Goal: Information Seeking & Learning: Learn about a topic

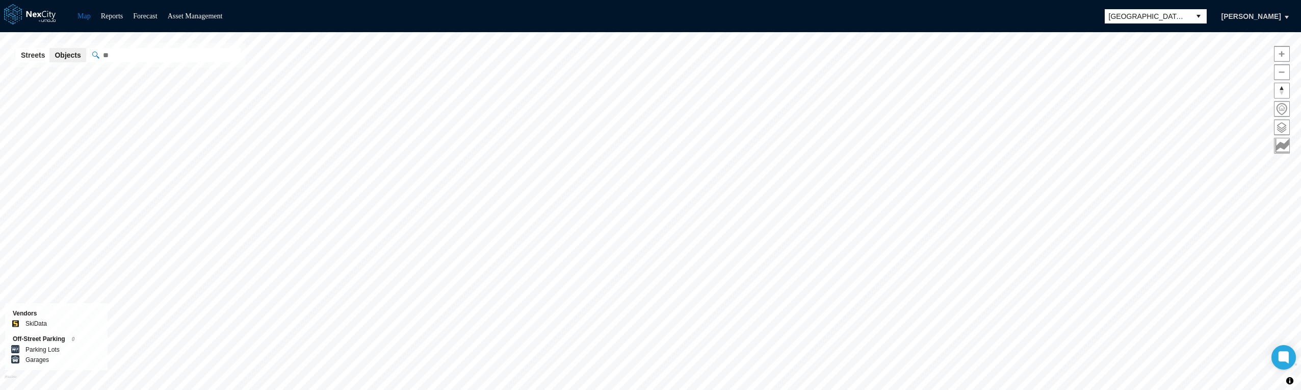
drag, startPoint x: 0, startPoint y: 0, endPoint x: 166, endPoint y: 21, distance: 167.6
click at [1282, 126] on span at bounding box center [1282, 127] width 15 height 15
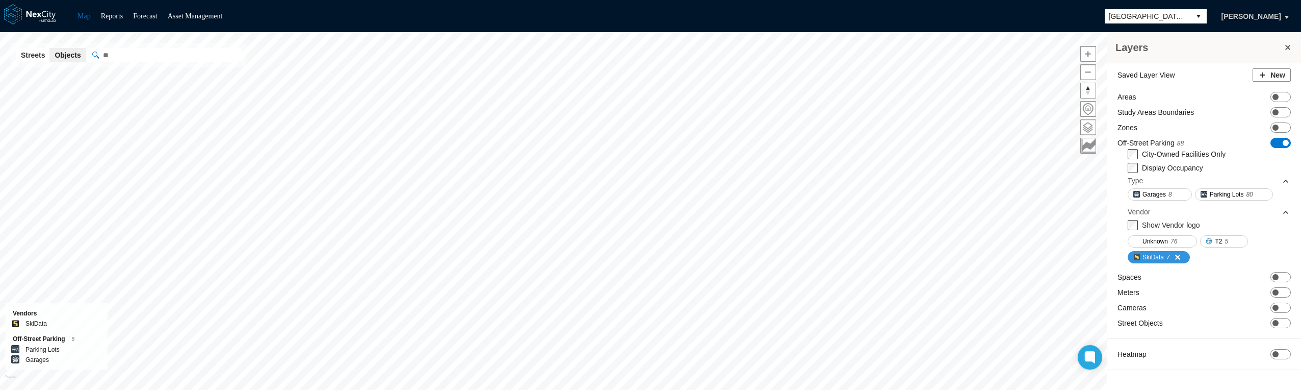
click at [1177, 256] on span at bounding box center [1174, 257] width 8 height 8
click at [1280, 145] on span "ON OFF" at bounding box center [1281, 143] width 20 height 10
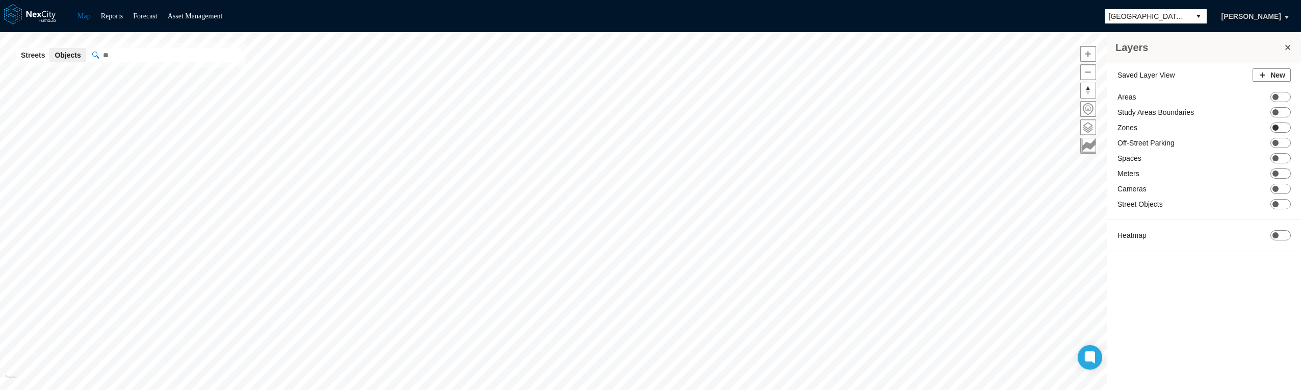
click at [1280, 127] on span "ON OFF" at bounding box center [1281, 127] width 20 height 10
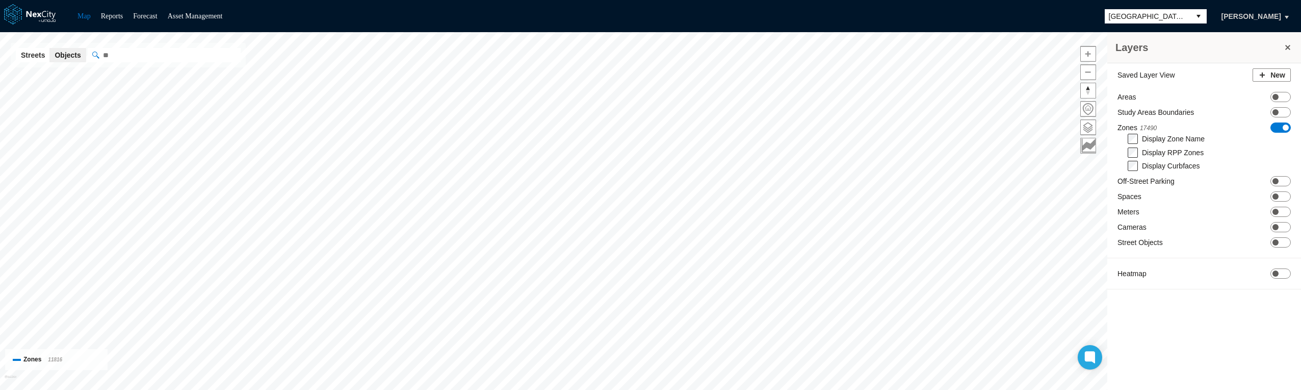
click at [1280, 127] on span "ON OFF" at bounding box center [1281, 127] width 20 height 10
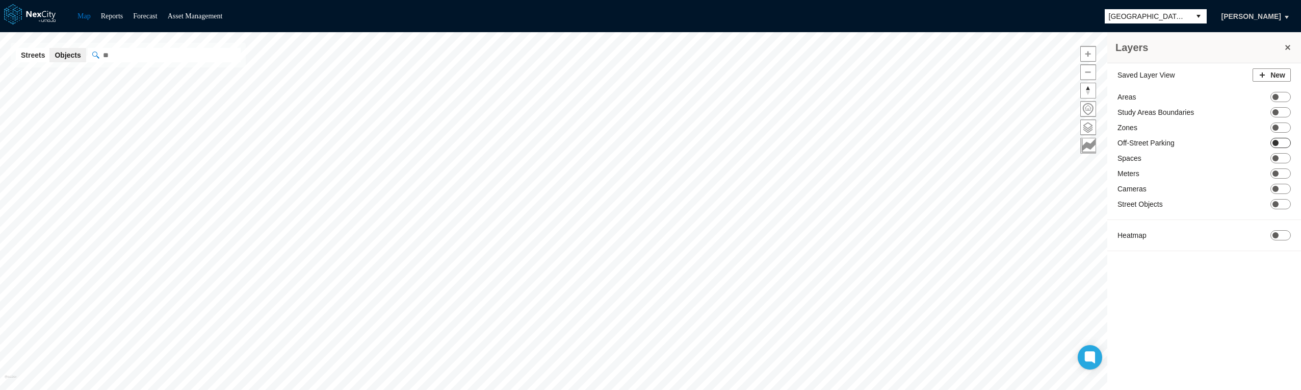
click at [1283, 144] on span "ON OFF" at bounding box center [1281, 143] width 20 height 10
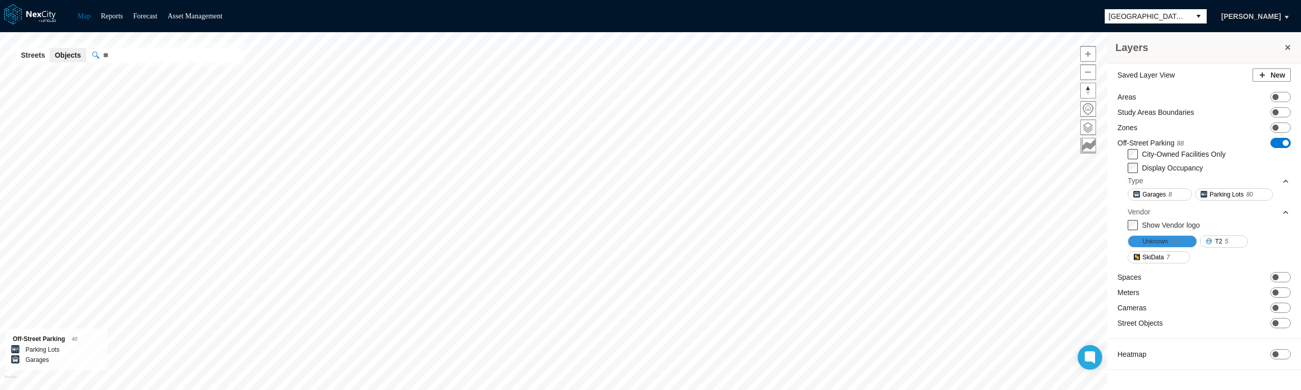
click at [1178, 239] on span at bounding box center [1181, 241] width 8 height 8
click at [1154, 238] on span "Unknown" at bounding box center [1155, 241] width 25 height 10
click at [1279, 145] on span "ON OFF" at bounding box center [1281, 143] width 20 height 10
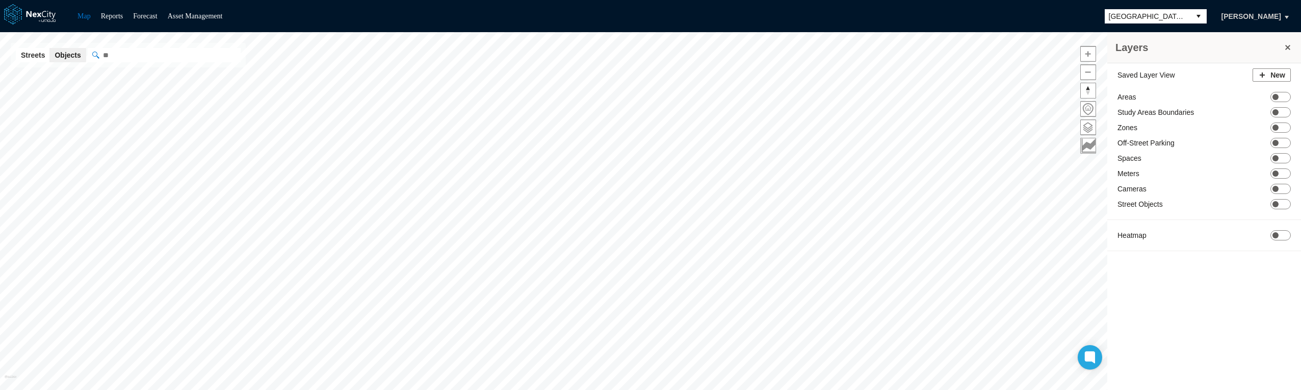
drag, startPoint x: 138, startPoint y: 14, endPoint x: 174, endPoint y: 4, distance: 37.1
click at [138, 14] on link "Forecast" at bounding box center [145, 16] width 24 height 8
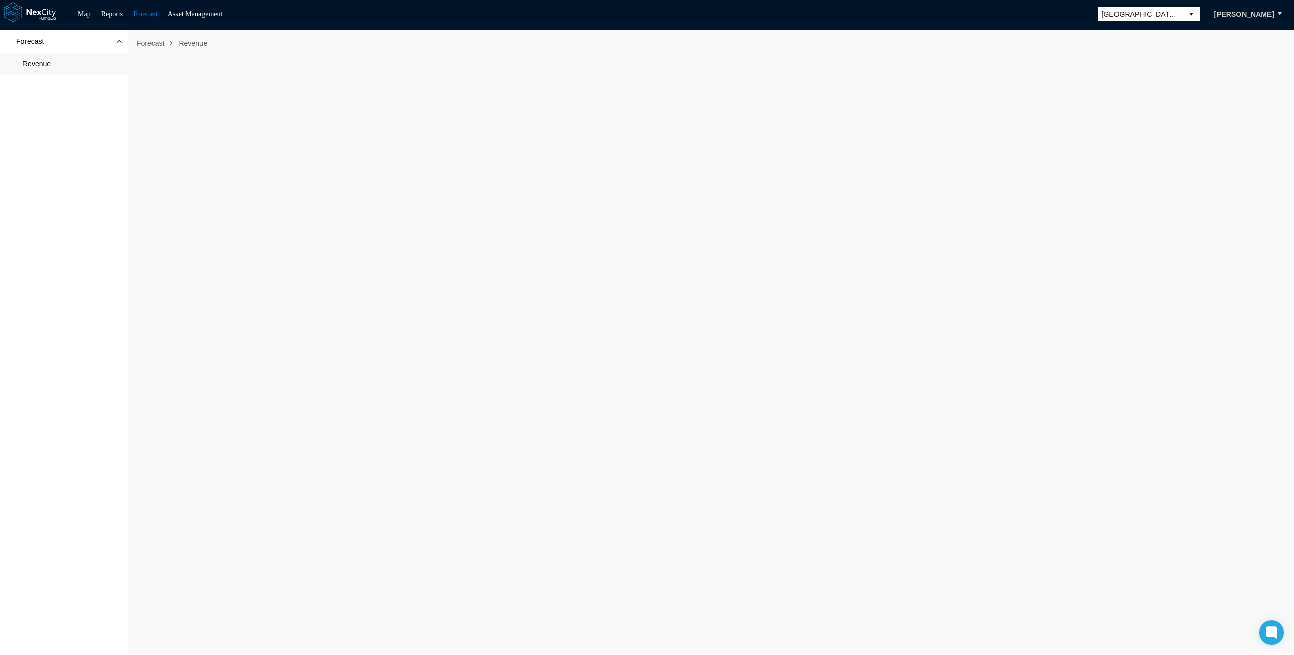
scroll to position [6, 0]
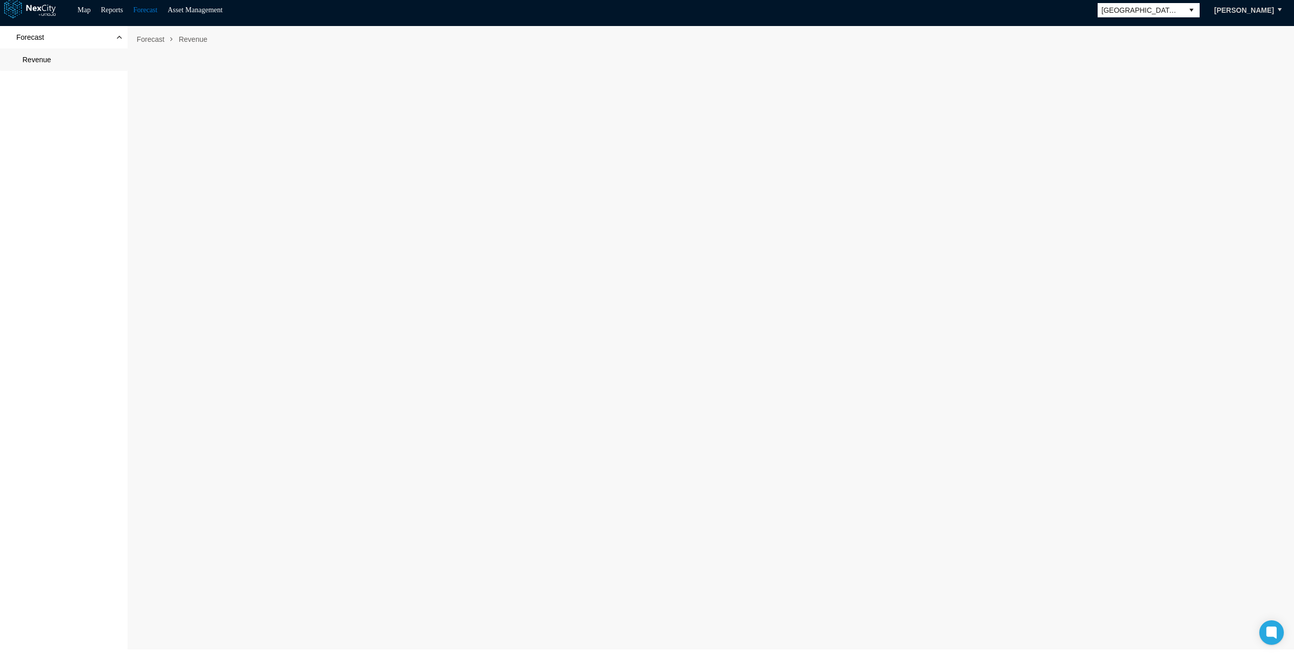
click at [40, 86] on div "Forecast Revenue" at bounding box center [63, 337] width 127 height 623
click at [54, 150] on div "Forecast Revenue" at bounding box center [63, 337] width 127 height 623
click at [73, 218] on div "Forecast Revenue" at bounding box center [63, 337] width 127 height 623
drag, startPoint x: 69, startPoint y: 229, endPoint x: 71, endPoint y: 260, distance: 30.7
click at [69, 230] on div "Forecast Revenue" at bounding box center [63, 337] width 127 height 623
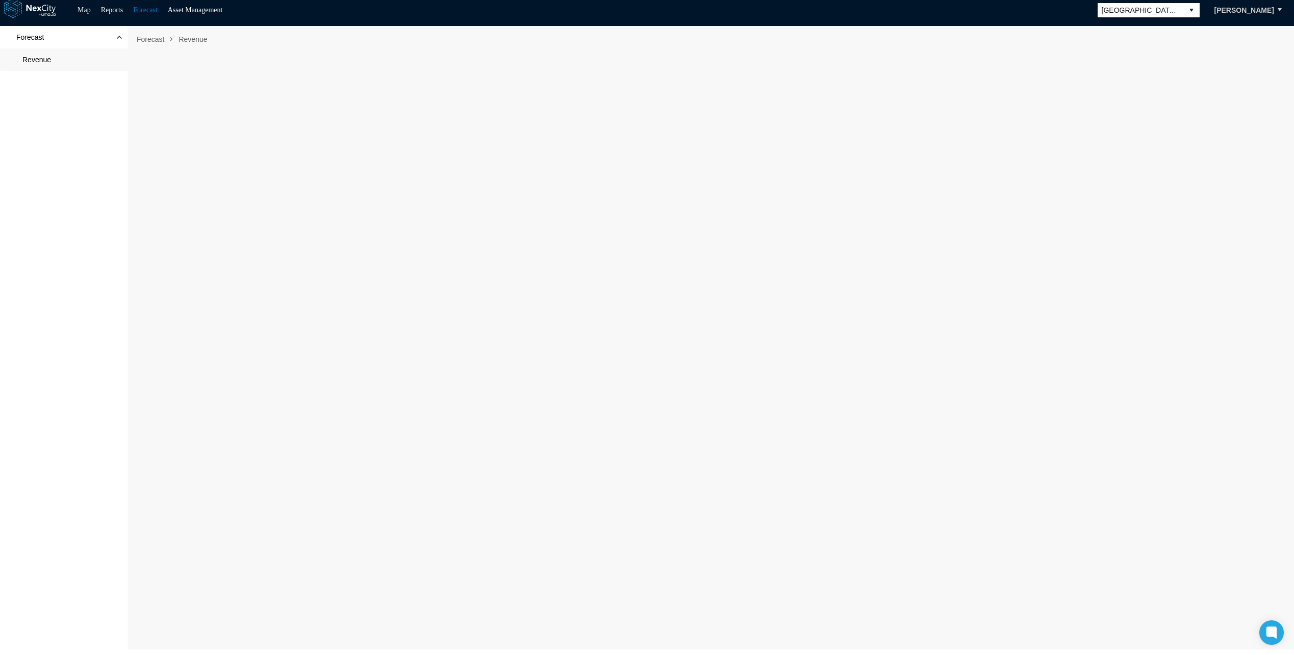
click at [69, 290] on div "Forecast Revenue" at bounding box center [63, 337] width 127 height 623
click at [69, 292] on div "Forecast Revenue" at bounding box center [63, 337] width 127 height 623
drag, startPoint x: 69, startPoint y: 292, endPoint x: 54, endPoint y: 350, distance: 60.7
click at [54, 350] on div "Forecast Revenue" at bounding box center [63, 337] width 127 height 623
